Goal: Information Seeking & Learning: Learn about a topic

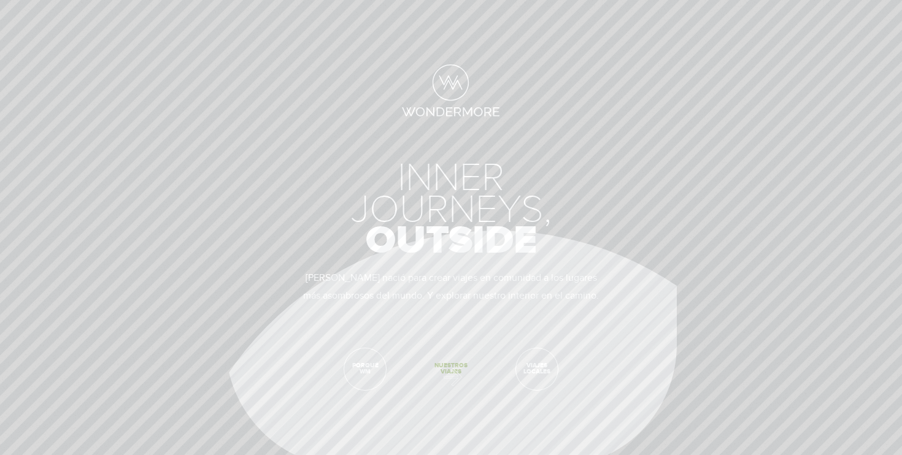
click at [447, 374] on span "Nuestros viajes" at bounding box center [451, 370] width 42 height 42
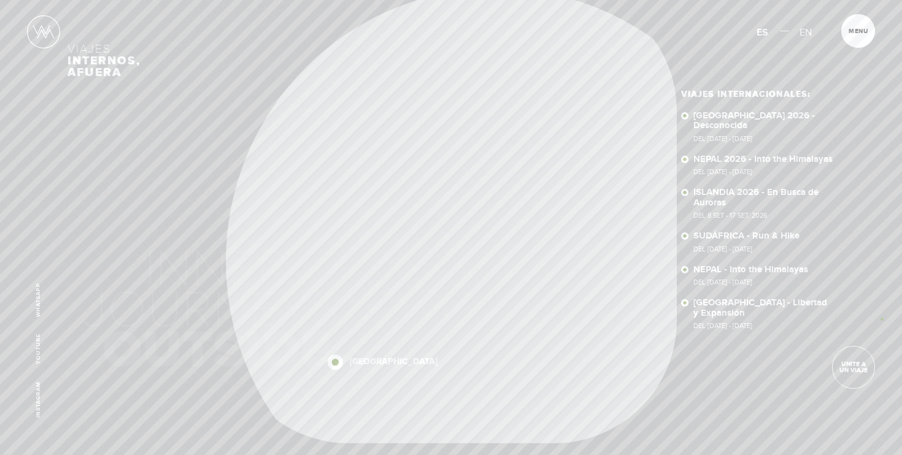
scroll to position [50, 0]
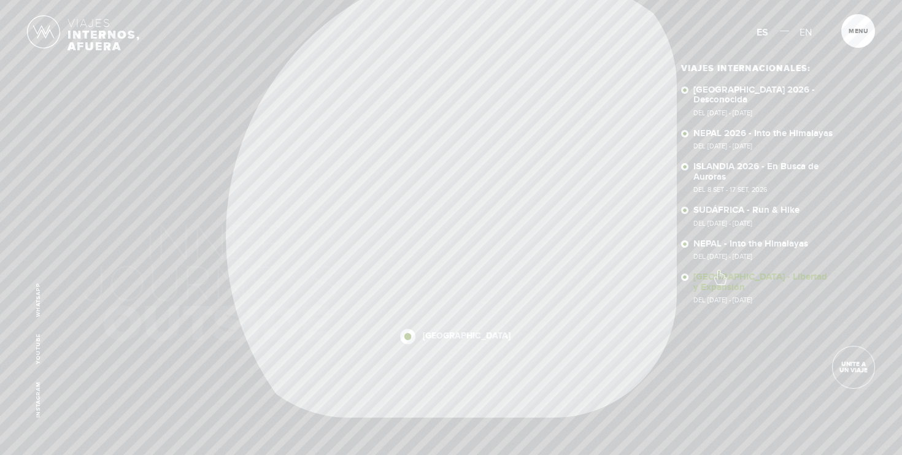
click at [719, 272] on link "NUEVA ZELANDA - Libertad y Expansión Del 28 Nov - 10 Dic, 2025" at bounding box center [763, 287] width 141 height 31
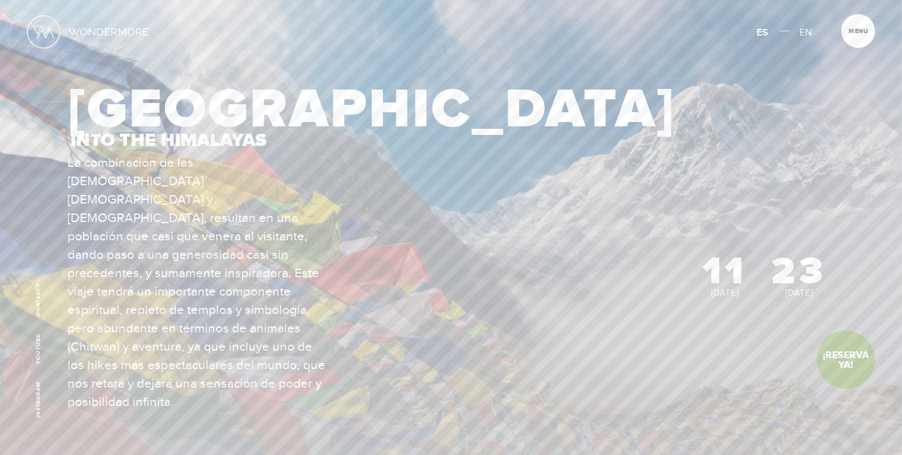
scroll to position [17, 0]
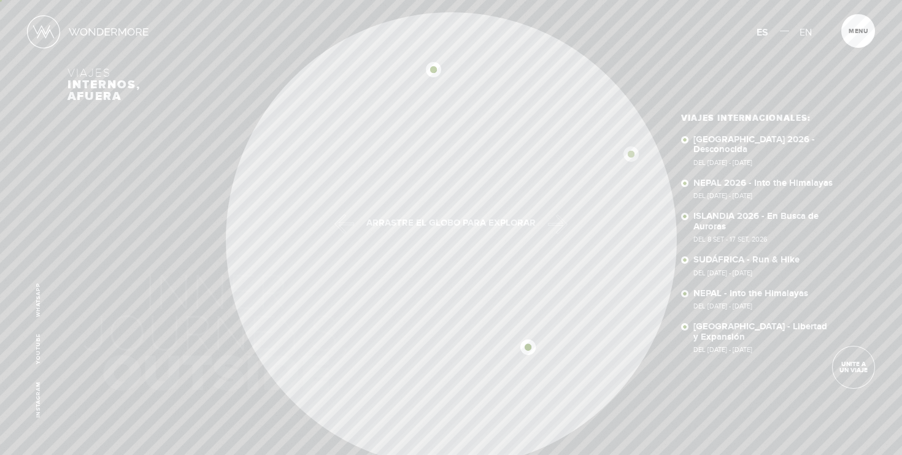
scroll to position [50, 0]
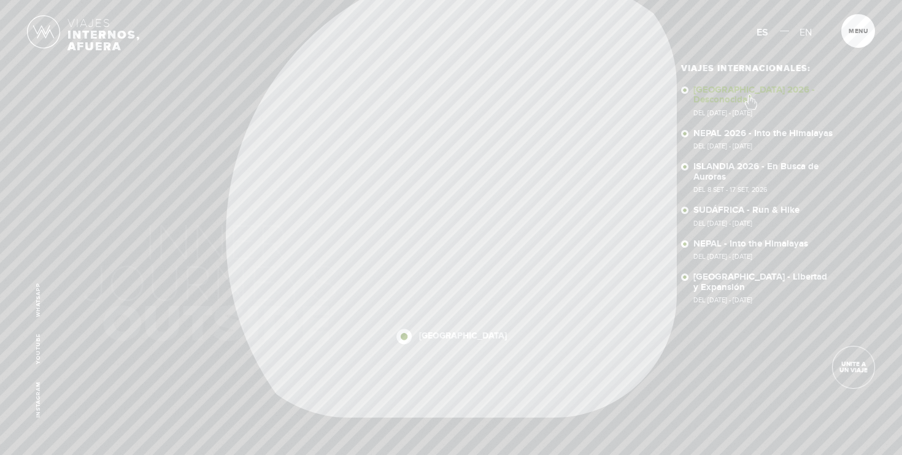
click at [750, 96] on link "SUDÁFRICA 2026 - Desconocida Del 16 - 29 OCT 2026" at bounding box center [763, 100] width 141 height 31
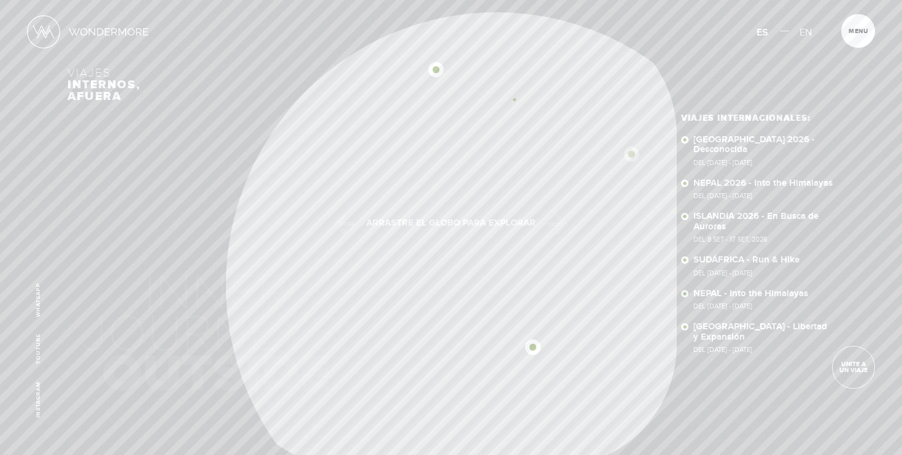
scroll to position [50, 0]
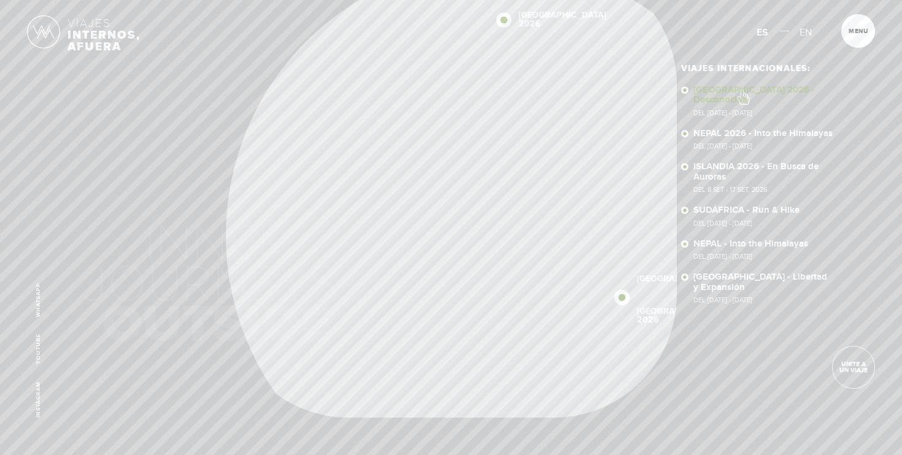
click at [742, 91] on link "SUDÁFRICA 2026 - Desconocida Del 16 - 29 OCT 2026" at bounding box center [763, 100] width 141 height 31
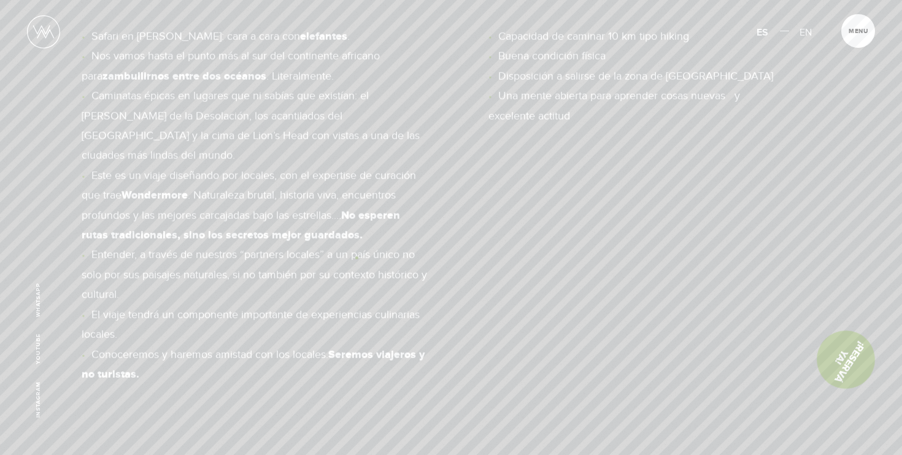
scroll to position [7610, 0]
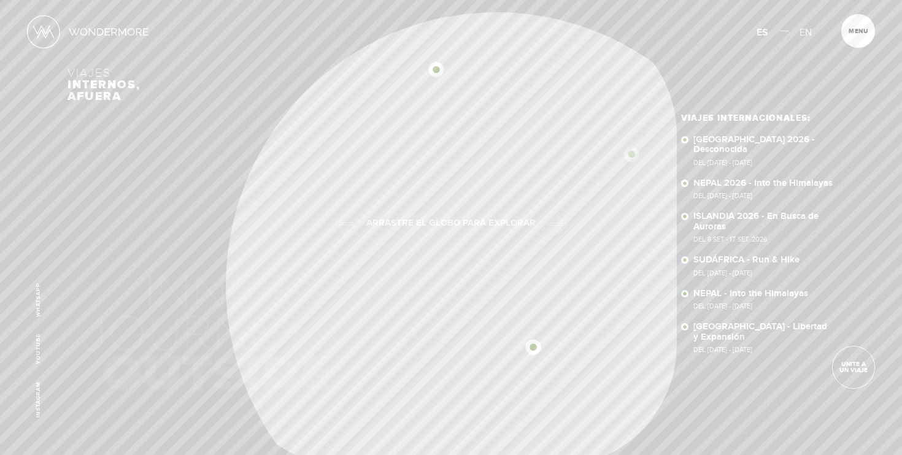
scroll to position [50, 0]
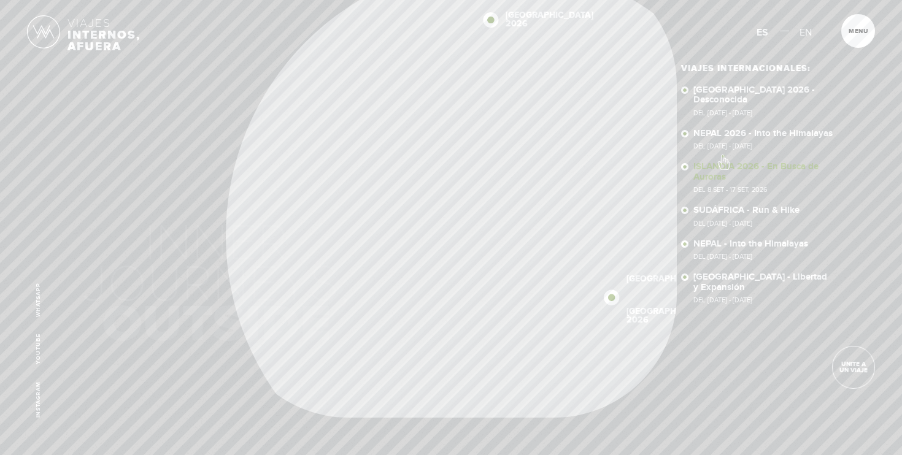
click at [723, 162] on link "ISLANDIA 2026 - En Busca de Auroras Del 8 SET - 17 SET, 2026" at bounding box center [763, 177] width 141 height 31
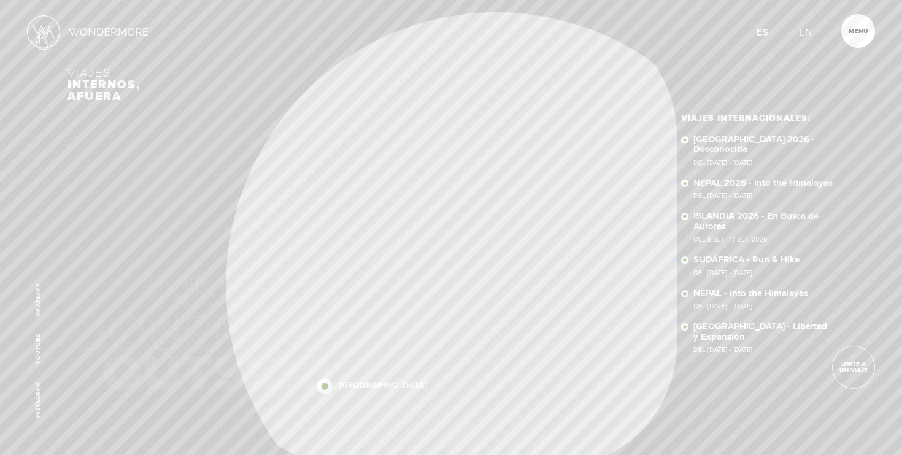
click at [41, 36] on img at bounding box center [43, 31] width 33 height 33
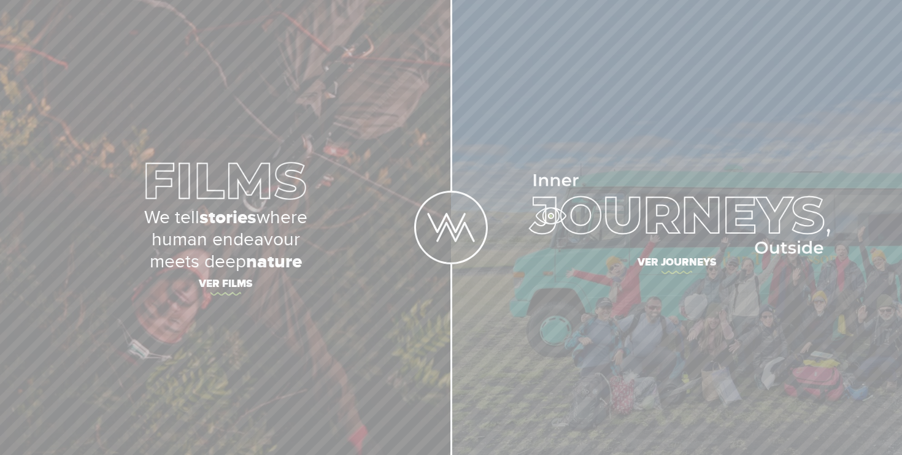
click at [550, 216] on img at bounding box center [676, 214] width 307 height 80
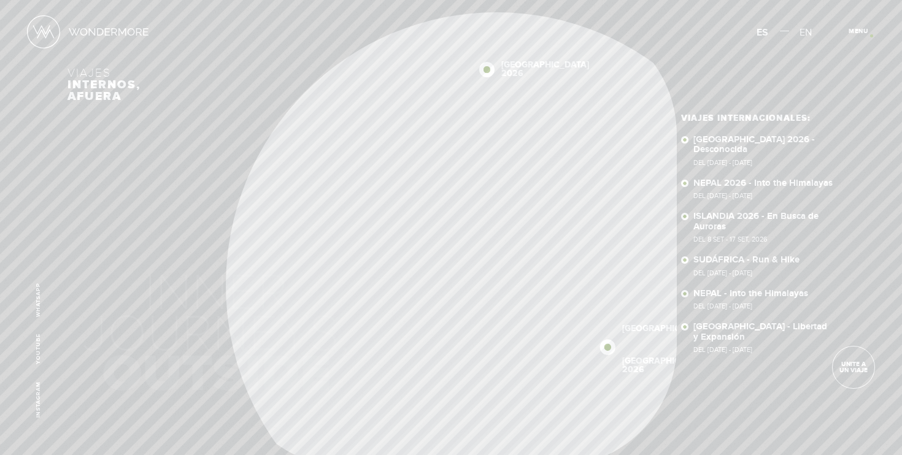
click at [865, 33] on span "Cerrar" at bounding box center [864, 34] width 41 height 13
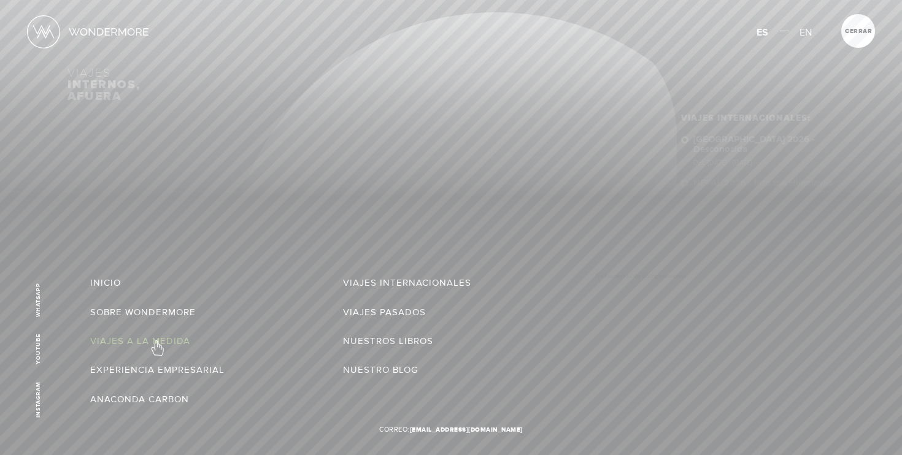
click at [156, 342] on link "Viajes a la Medida" at bounding box center [140, 341] width 100 height 20
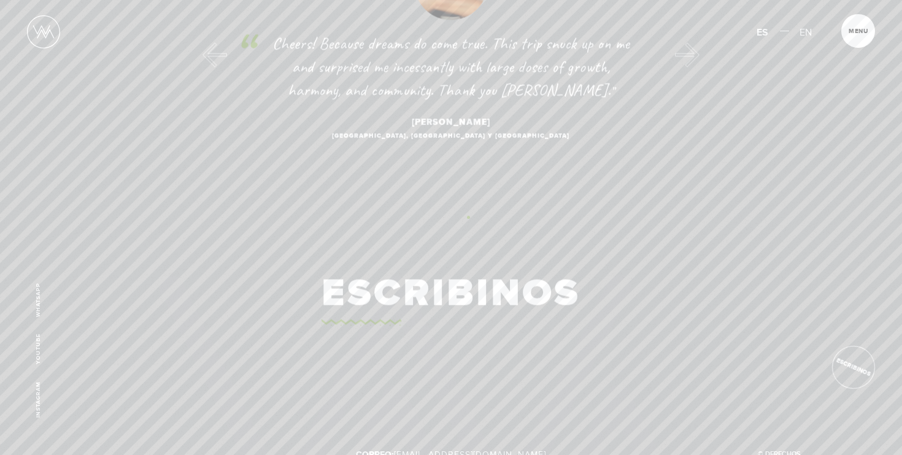
scroll to position [1439, 0]
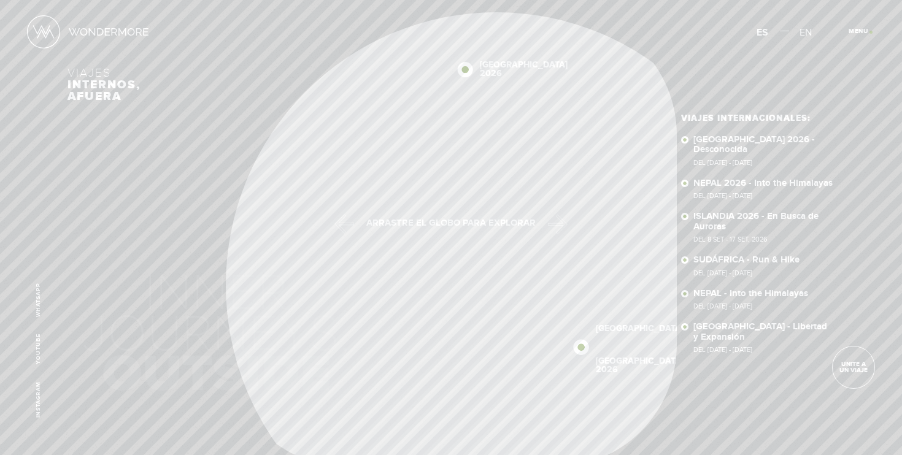
click at [871, 32] on span "Cerrar" at bounding box center [864, 34] width 41 height 13
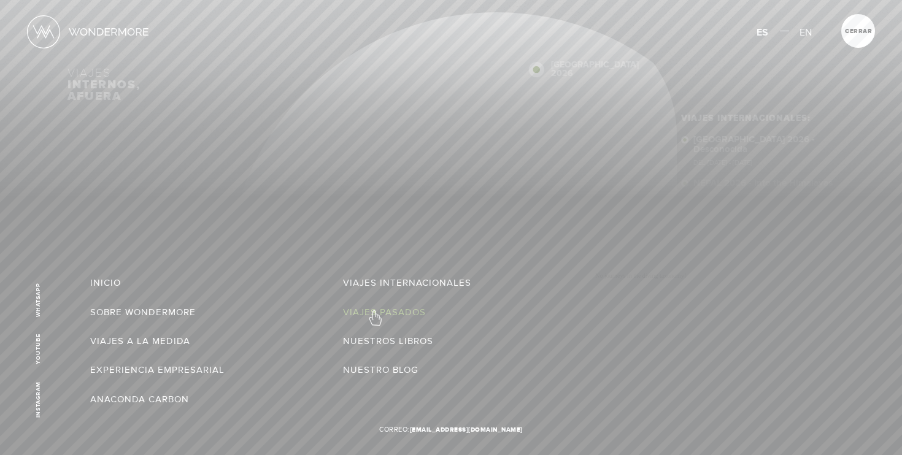
click at [374, 312] on link "Viajes Pasados" at bounding box center [384, 312] width 83 height 20
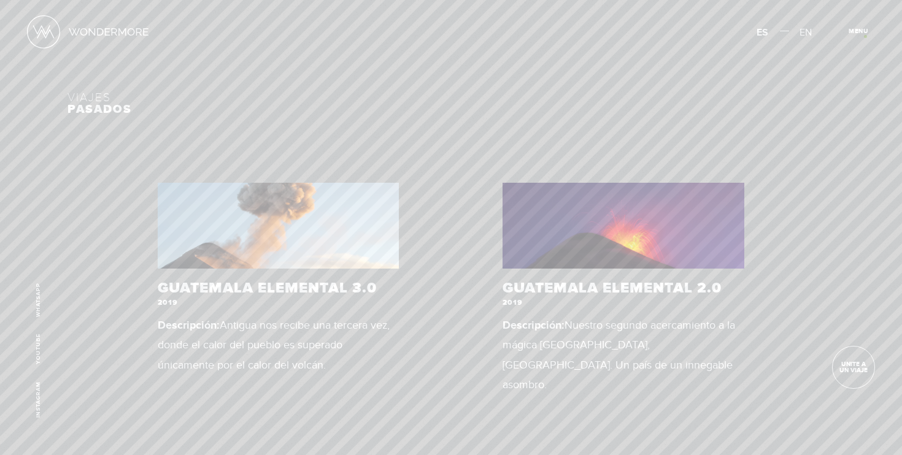
click at [865, 36] on span "Cerrar" at bounding box center [864, 34] width 41 height 13
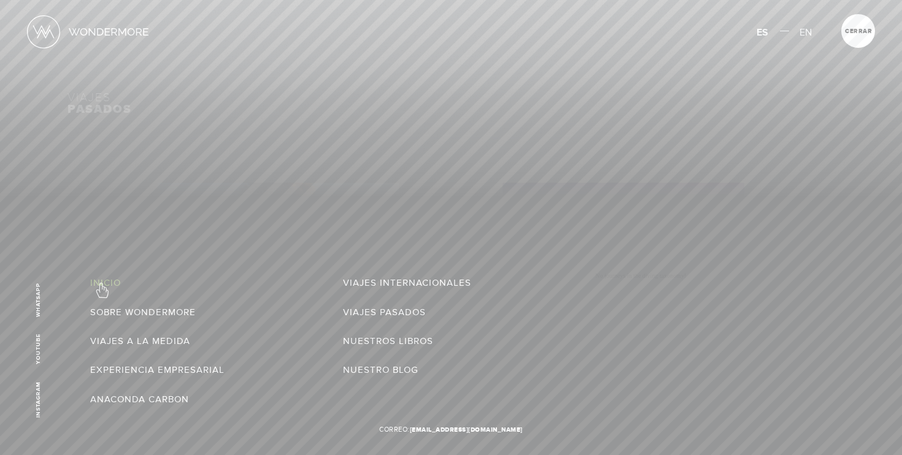
click at [101, 283] on link "Inicio" at bounding box center [105, 283] width 31 height 20
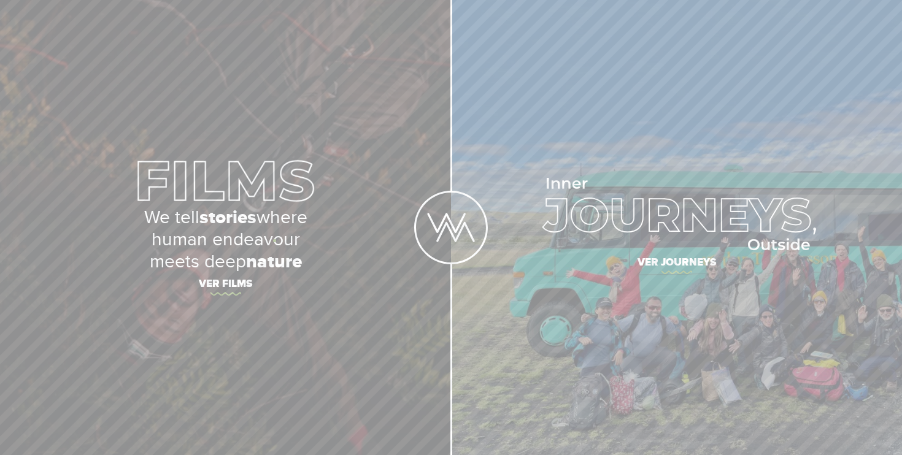
click at [266, 240] on p "We tell stories where human endeavour meets deep nature" at bounding box center [226, 240] width 430 height 66
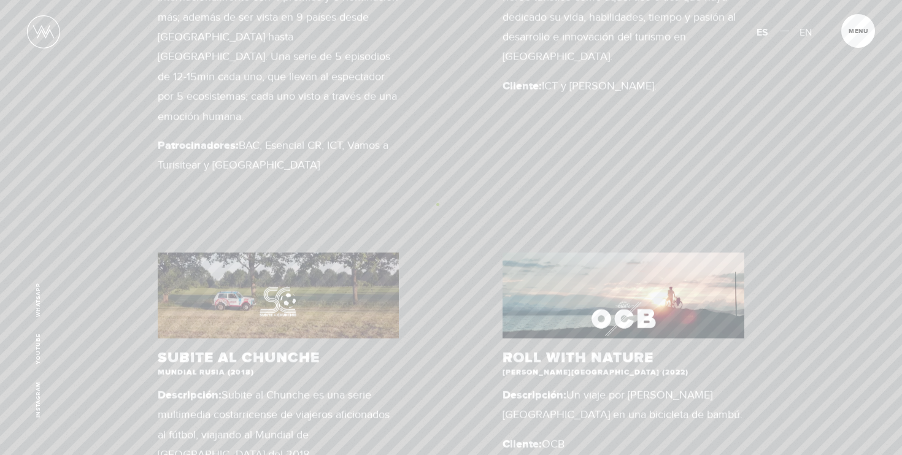
scroll to position [714, 0]
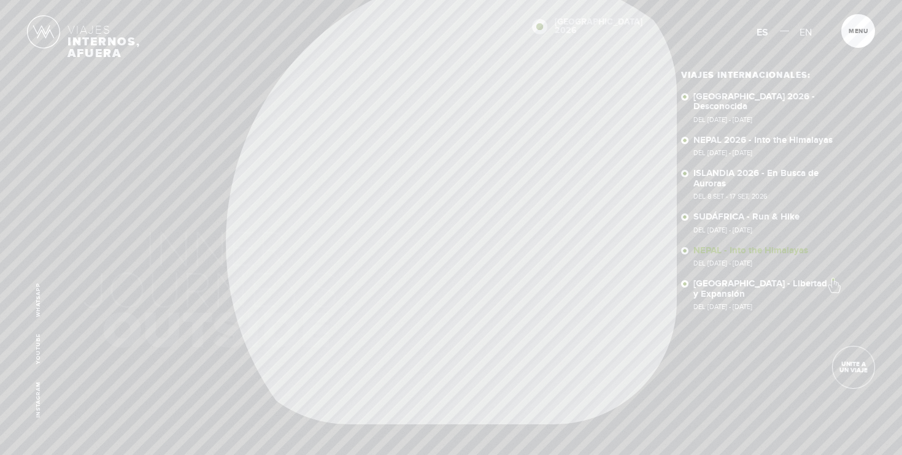
scroll to position [80, 0]
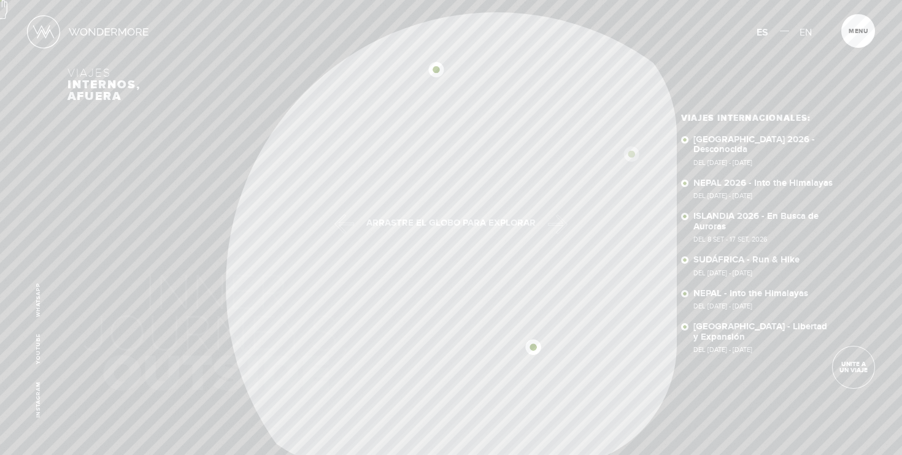
scroll to position [39, 0]
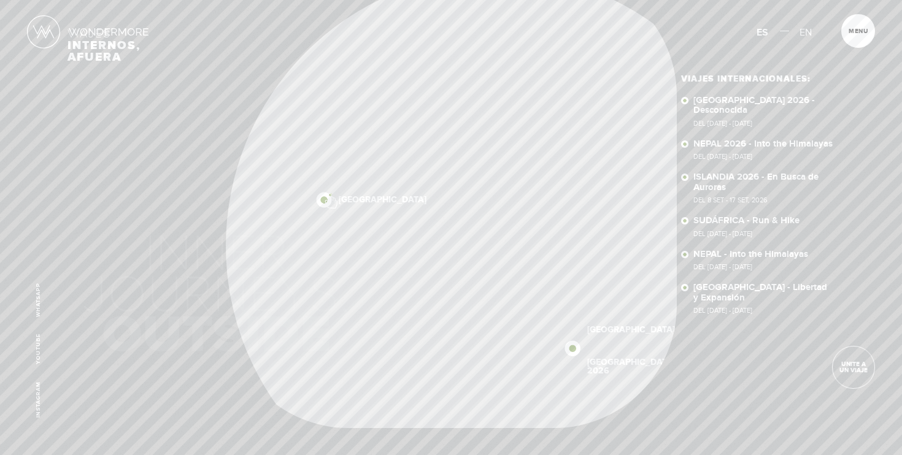
click at [329, 195] on img at bounding box center [323, 199] width 15 height 15
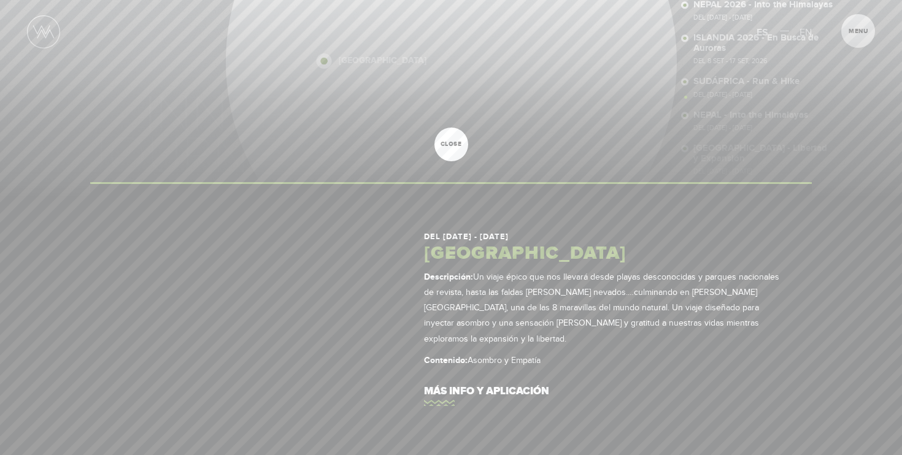
scroll to position [168, 0]
click at [719, 37] on div at bounding box center [451, 227] width 902 height 455
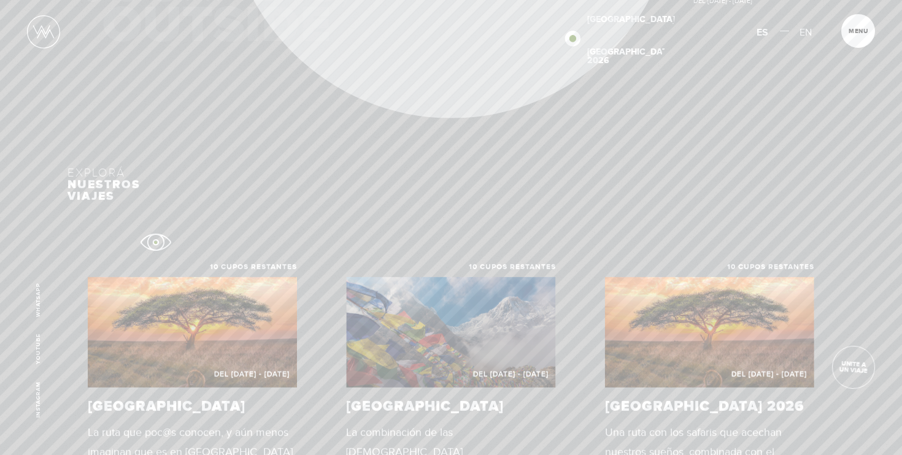
scroll to position [0, 0]
